Goal: Task Accomplishment & Management: Manage account settings

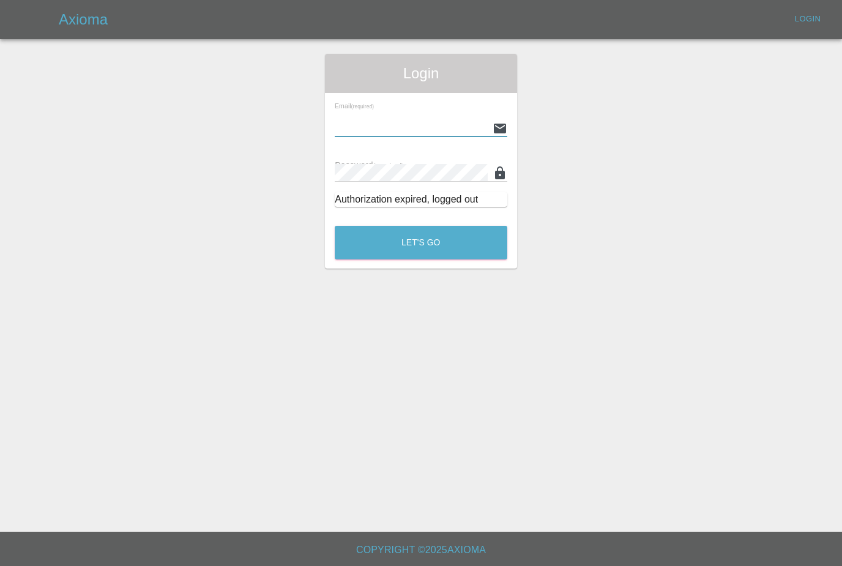
type input "[PERSON_NAME][EMAIL_ADDRESS][PERSON_NAME][DOMAIN_NAME]"
click at [421, 242] on button "Let's Go" at bounding box center [421, 243] width 173 height 34
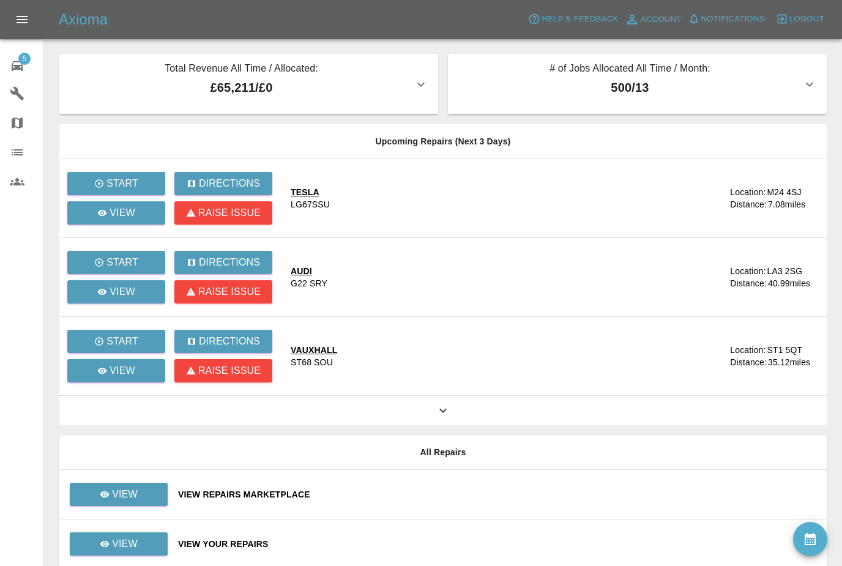
click at [820, 542] on button "availability" at bounding box center [810, 539] width 34 height 34
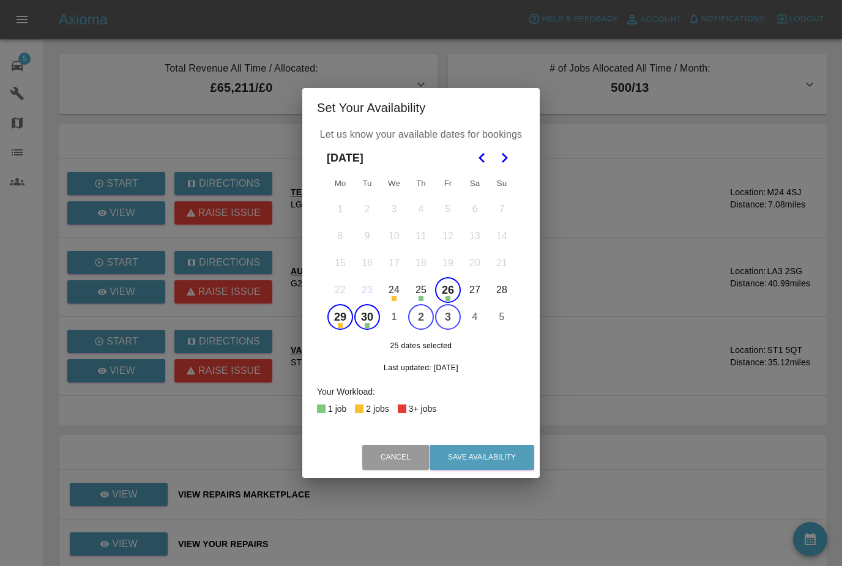
click at [344, 313] on button "29" at bounding box center [340, 317] width 26 height 26
click at [373, 316] on button "30" at bounding box center [367, 317] width 26 height 26
click at [445, 316] on button "3" at bounding box center [448, 317] width 26 height 26
click at [515, 155] on button "Go to the Next Month" at bounding box center [504, 158] width 22 height 22
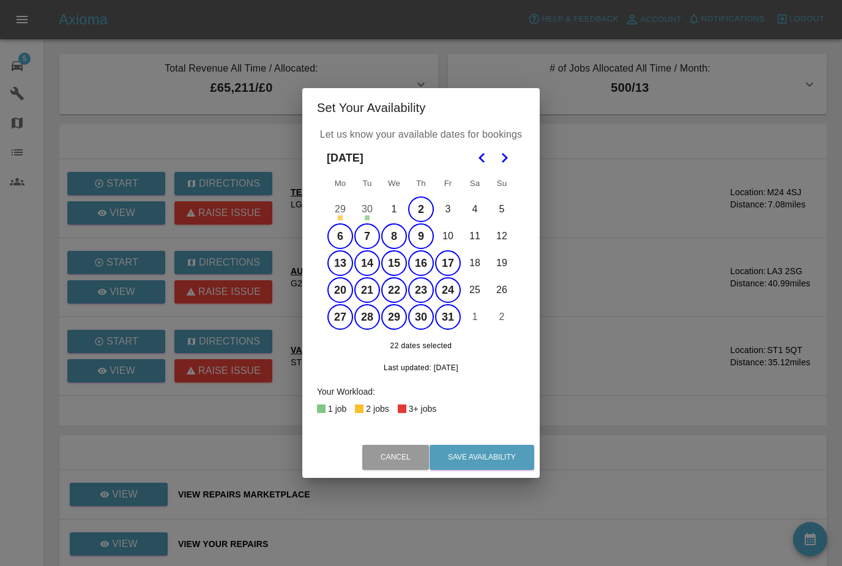
click at [335, 233] on button "6" at bounding box center [340, 236] width 26 height 26
click at [485, 455] on button "Save Availability" at bounding box center [482, 457] width 105 height 25
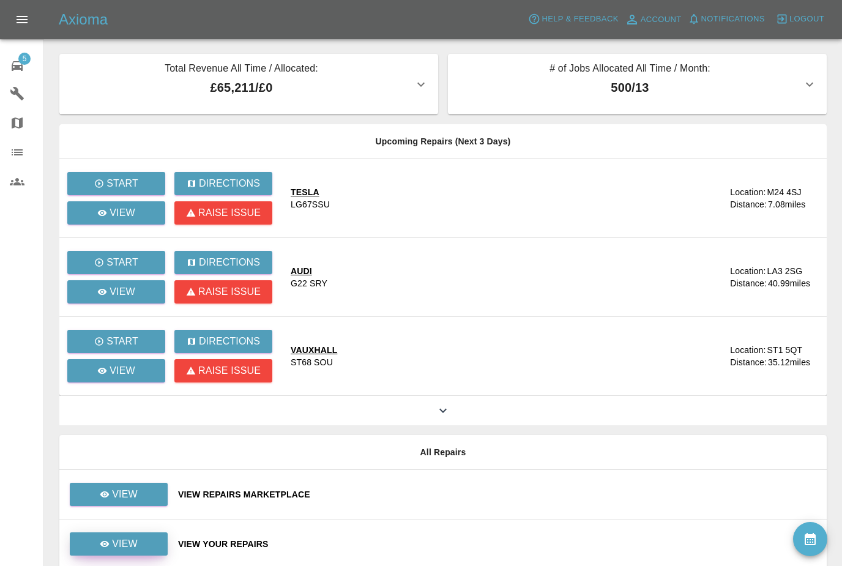
click at [139, 543] on link "View" at bounding box center [119, 543] width 98 height 23
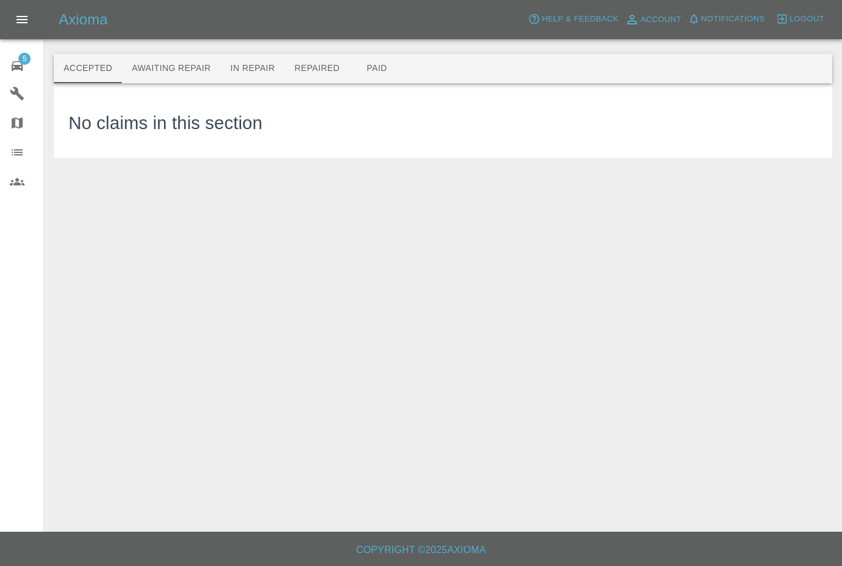
click at [170, 64] on button "Awaiting Repair" at bounding box center [171, 68] width 99 height 29
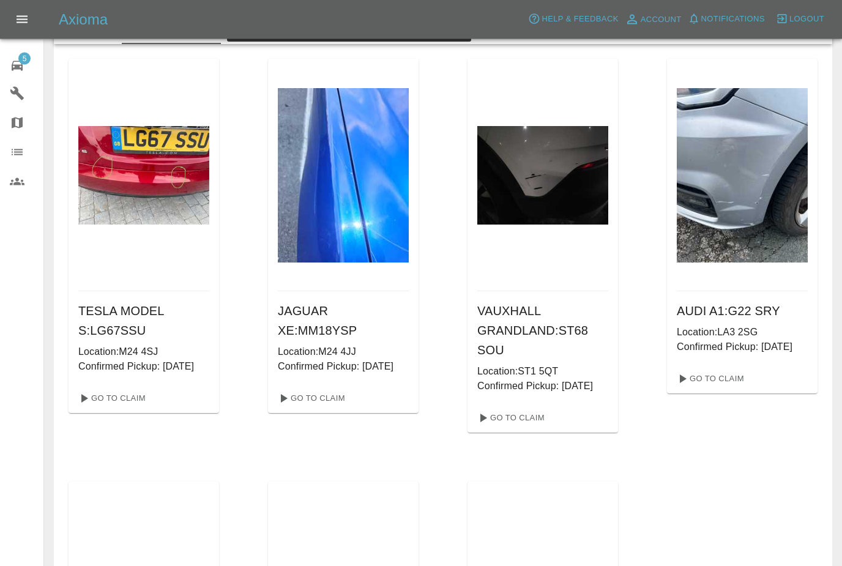
scroll to position [39, 0]
click at [103, 408] on link "Go To Claim" at bounding box center [110, 399] width 75 height 20
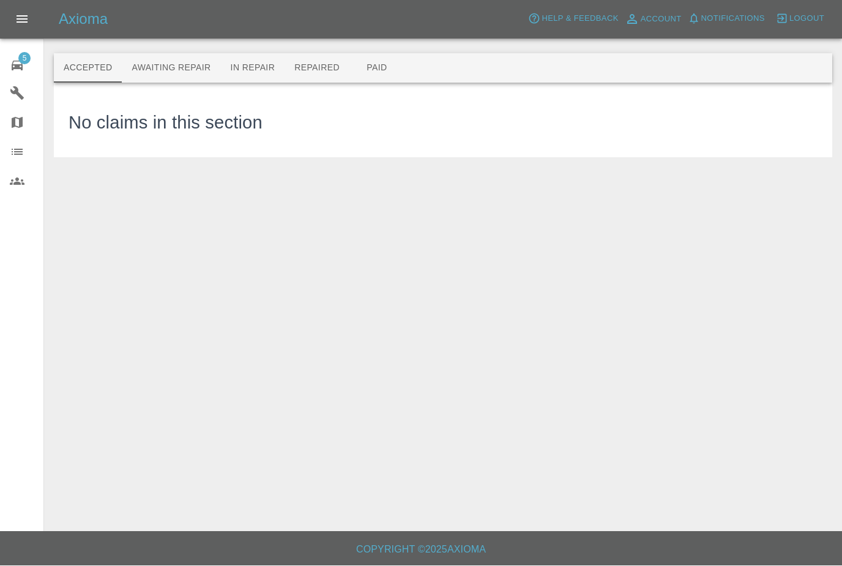
click at [184, 62] on button "Awaiting Repair" at bounding box center [171, 68] width 99 height 29
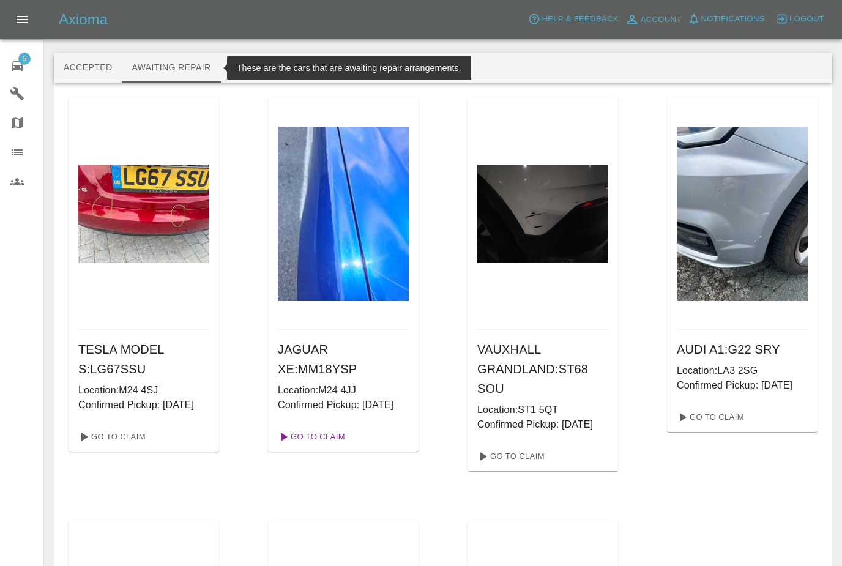
click at [322, 447] on link "Go To Claim" at bounding box center [310, 437] width 75 height 20
